Goal: Task Accomplishment & Management: Use online tool/utility

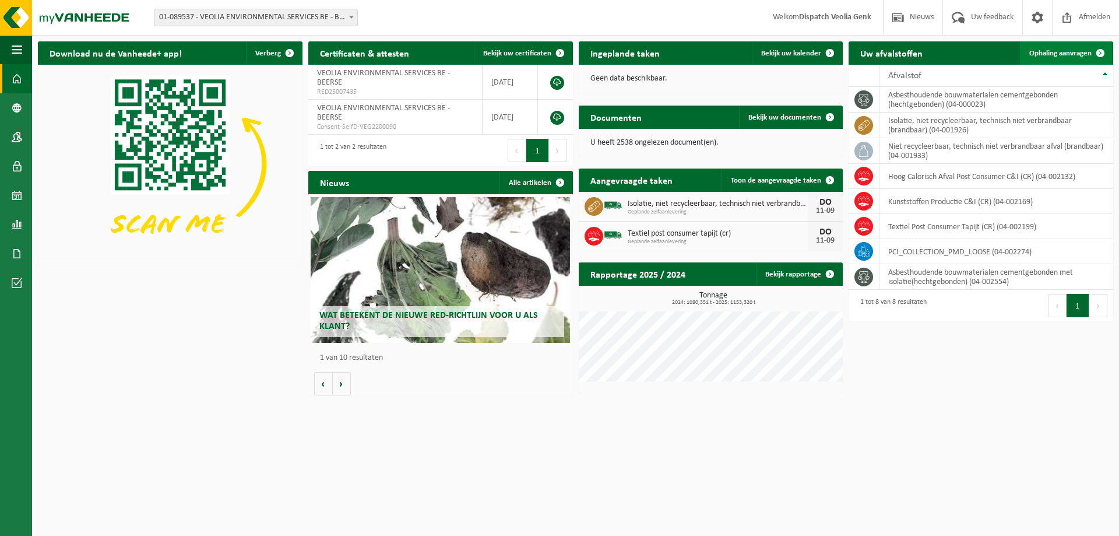
click at [1060, 55] on span "Ophaling aanvragen" at bounding box center [1060, 54] width 62 height 8
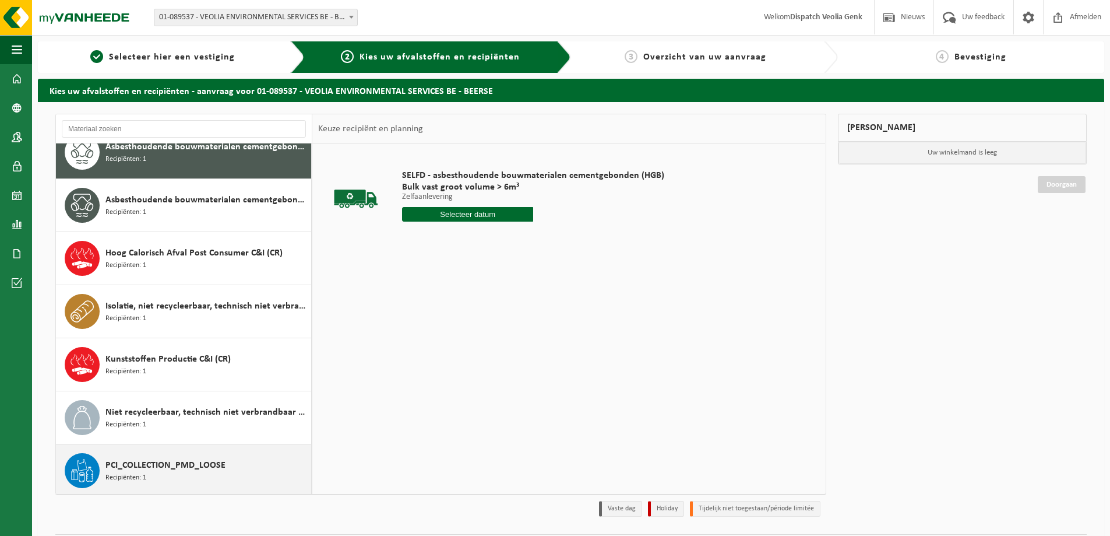
scroll to position [22, 0]
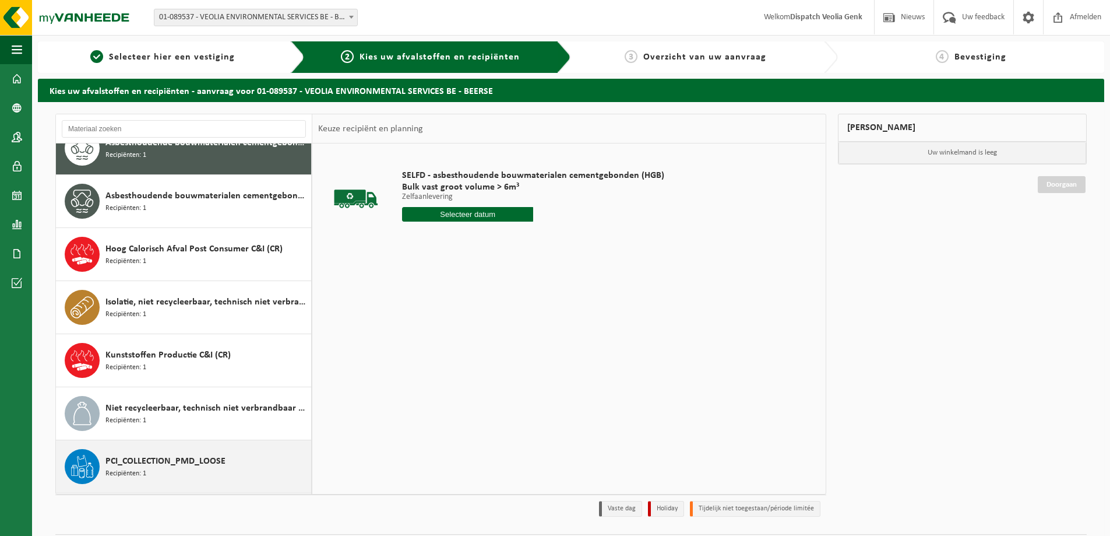
click at [172, 455] on span "PCI_COLLECTION_PMD_LOOSE" at bounding box center [165, 461] width 120 height 14
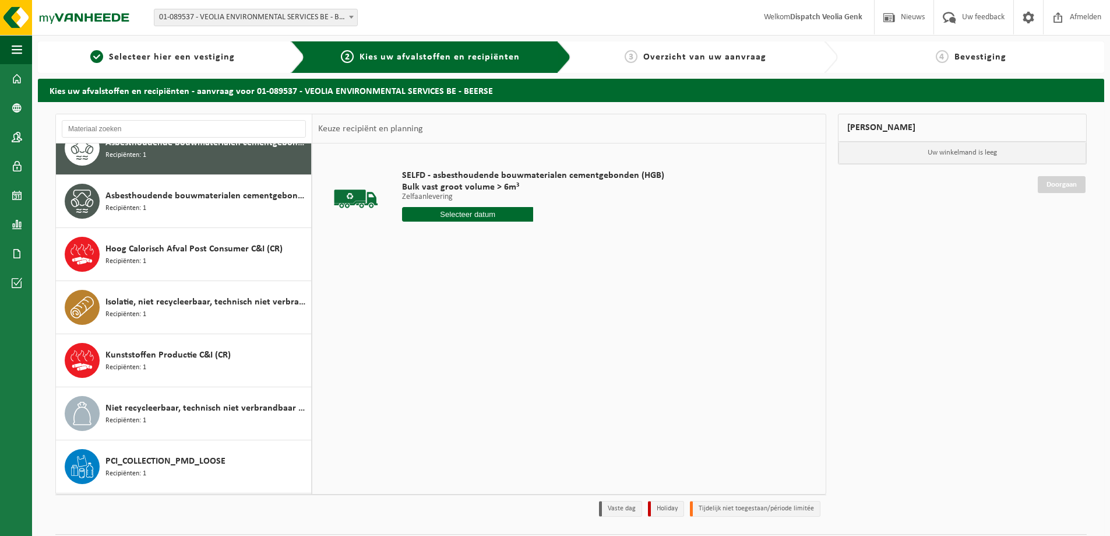
scroll to position [73, 0]
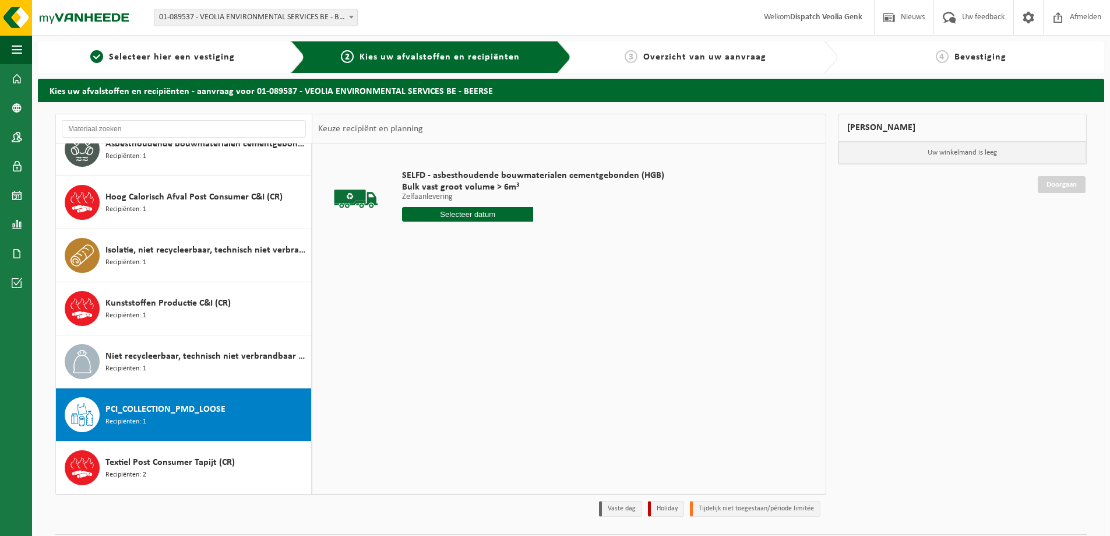
click at [463, 218] on input "text" at bounding box center [467, 214] width 131 height 15
click at [449, 217] on input "text" at bounding box center [451, 214] width 99 height 15
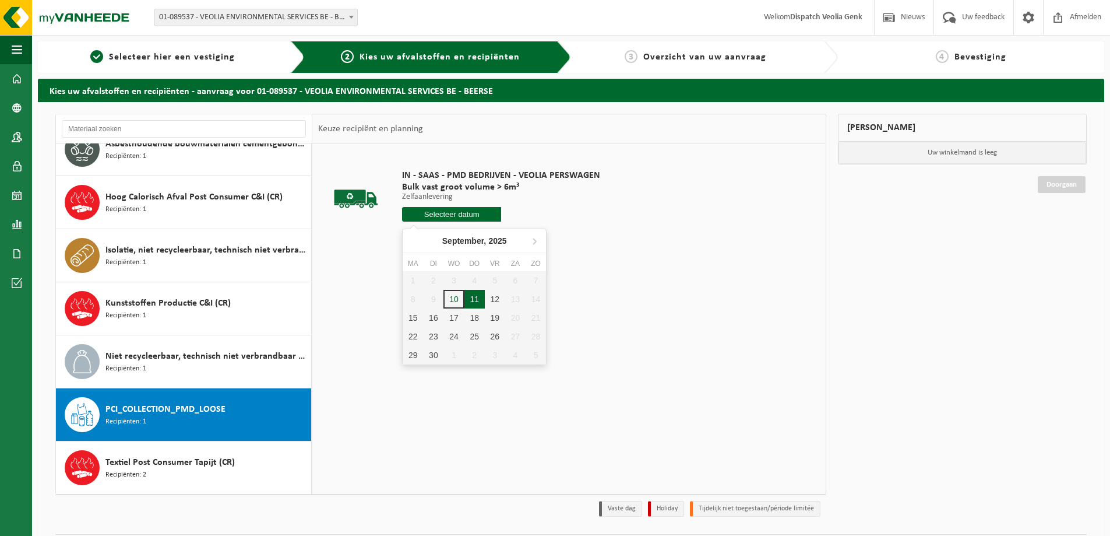
click at [477, 301] on div "11" at bounding box center [475, 299] width 20 height 19
type input "Van [DATE]"
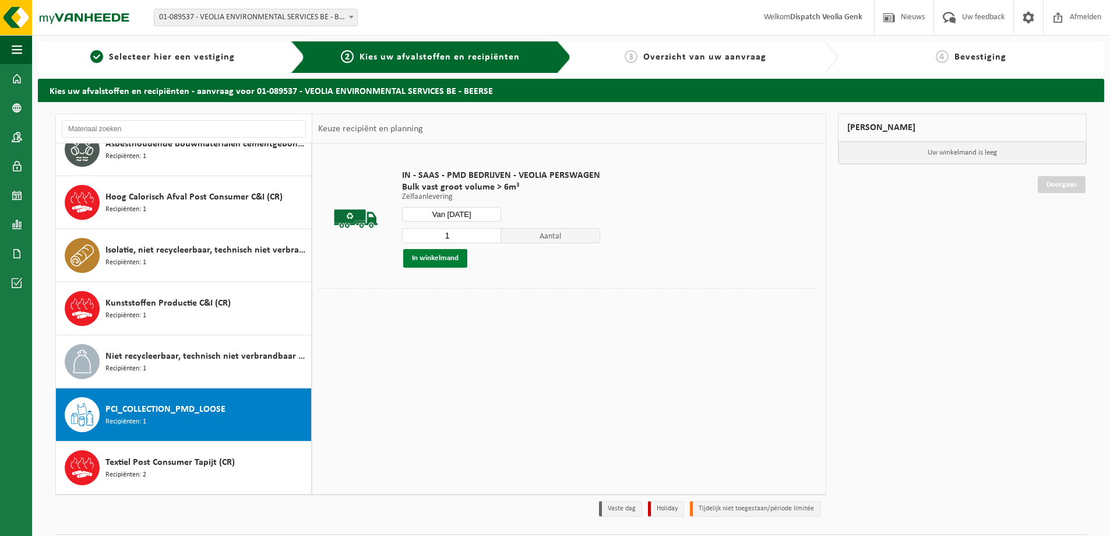
click at [438, 256] on button "In winkelmand" at bounding box center [435, 258] width 64 height 19
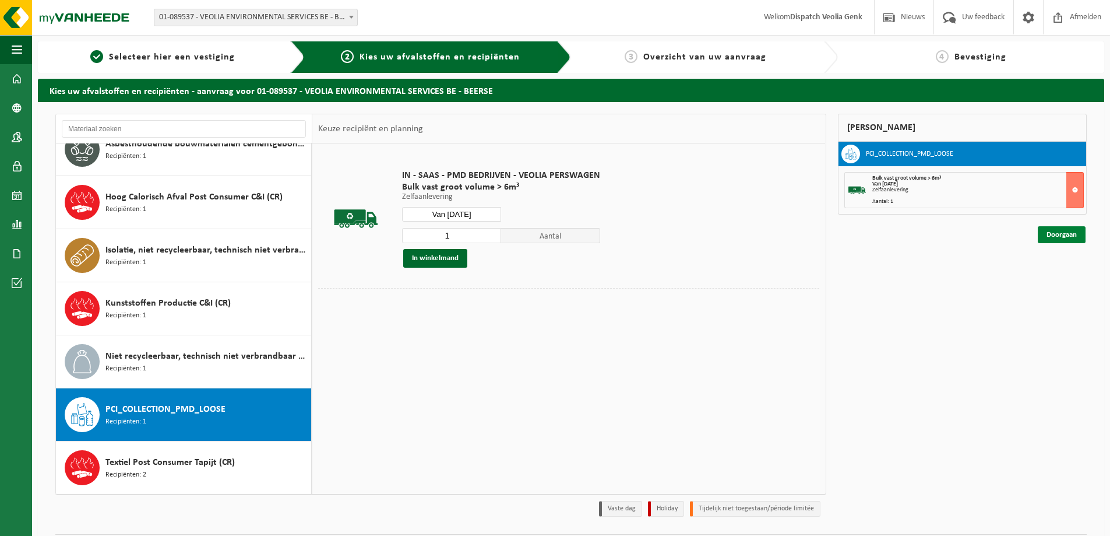
click at [1059, 234] on link "Doorgaan" at bounding box center [1062, 234] width 48 height 17
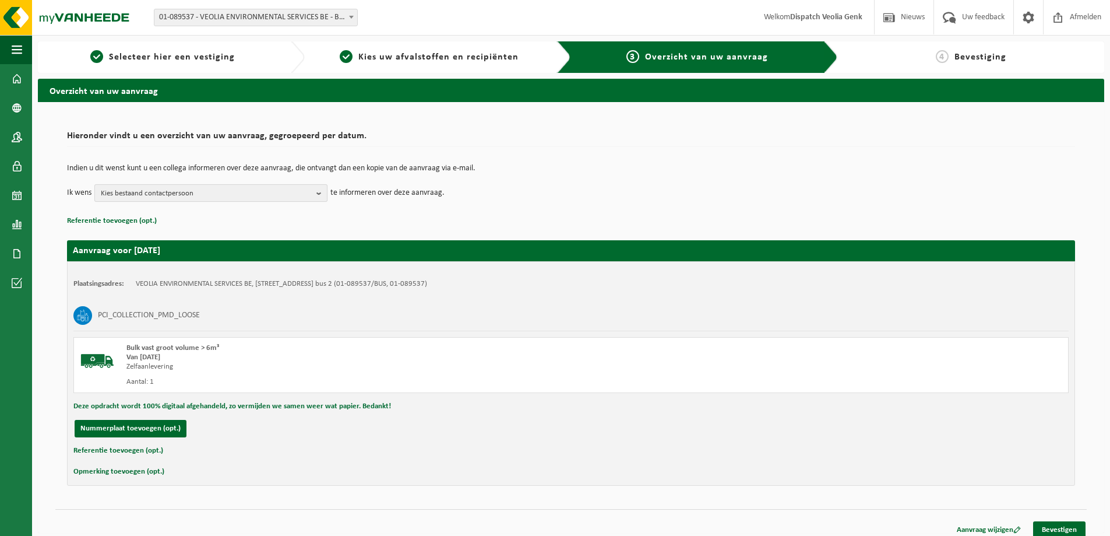
click at [160, 195] on span "Kies bestaand contactpersoon" at bounding box center [206, 193] width 211 height 17
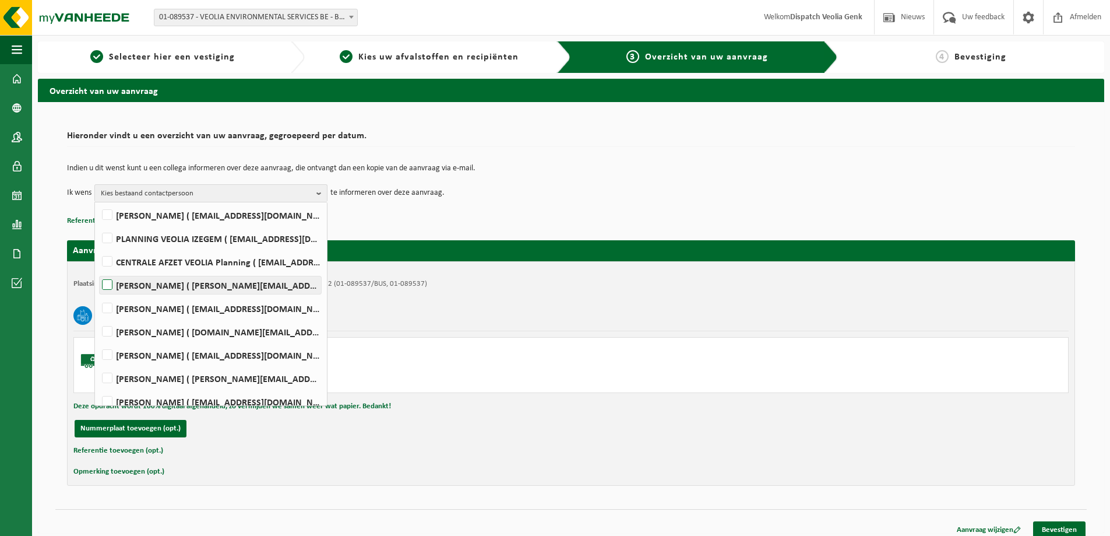
scroll to position [250, 0]
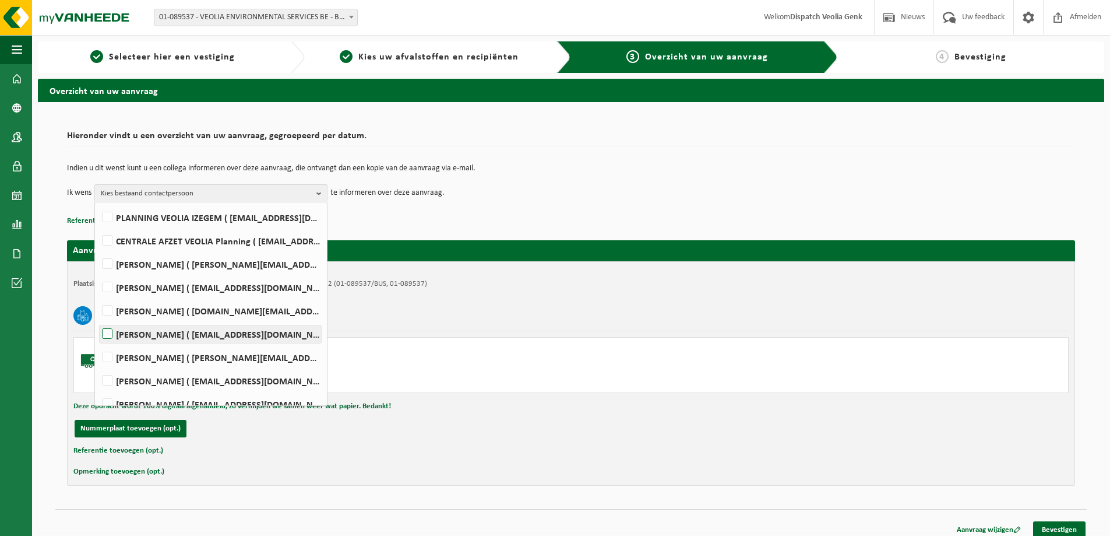
click at [149, 335] on label "[PERSON_NAME] ( [EMAIL_ADDRESS][DOMAIN_NAME] )" at bounding box center [210, 333] width 221 height 17
click at [98, 319] on input "[PERSON_NAME] ( [EMAIL_ADDRESS][DOMAIN_NAME] )" at bounding box center [97, 319] width 1 height 1
checkbox input "true"
click at [1075, 526] on link "Bevestigen" at bounding box center [1059, 529] width 52 height 17
